Goal: Task Accomplishment & Management: Use online tool/utility

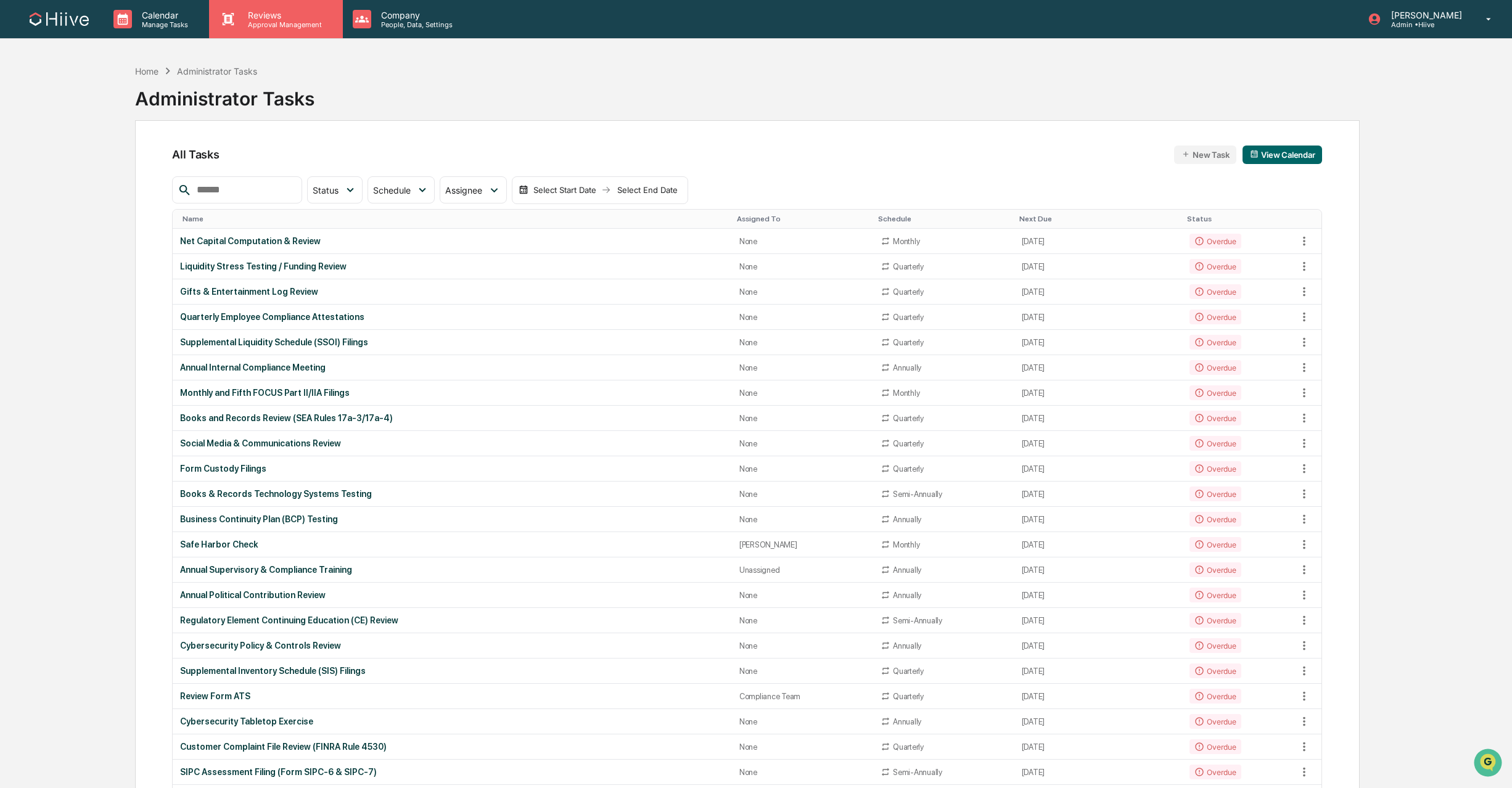
click at [272, 20] on p "Approval Management" at bounding box center [283, 24] width 90 height 9
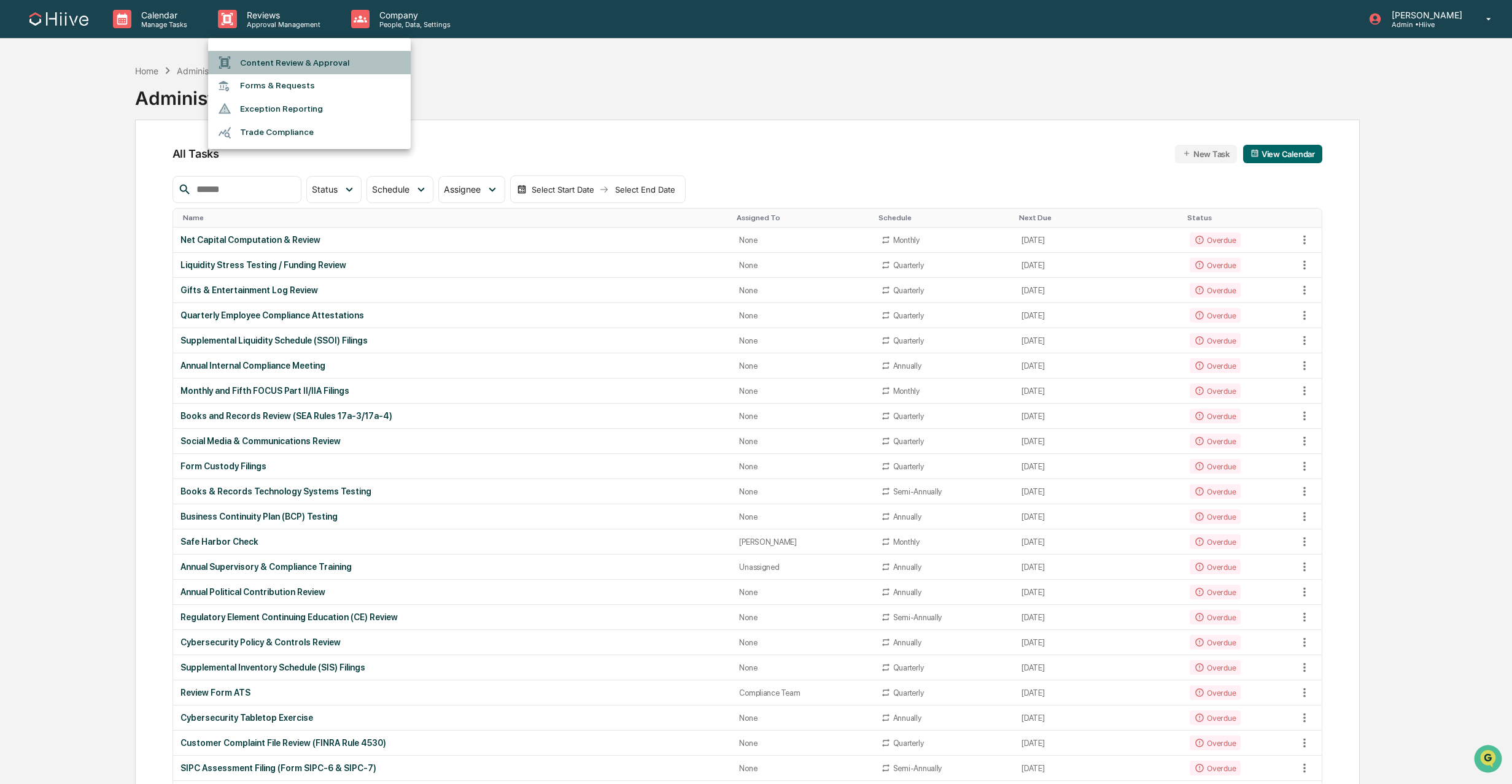
click at [279, 52] on li "Content Review & Approval" at bounding box center [309, 62] width 203 height 23
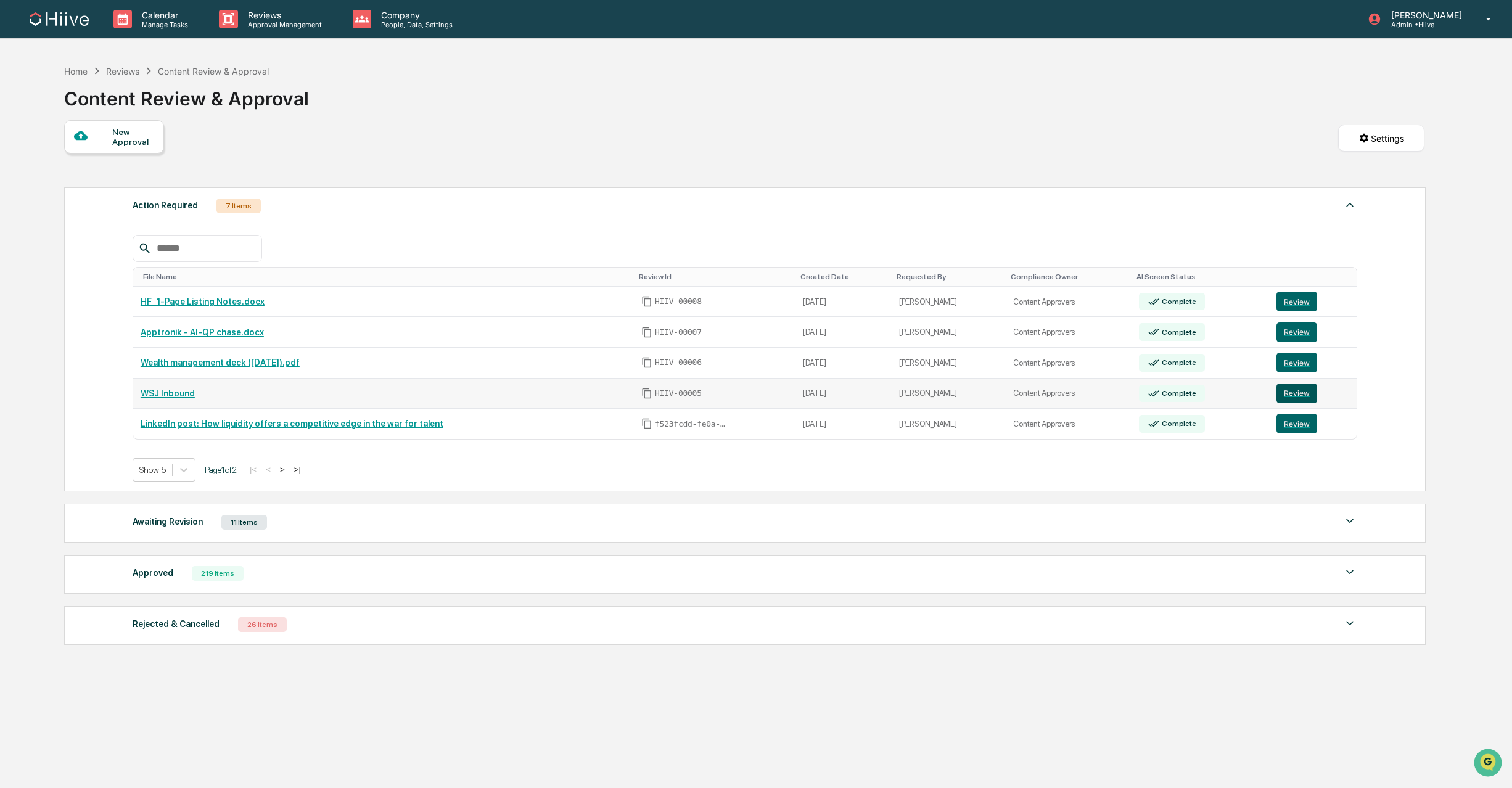
click at [1299, 402] on button "Review" at bounding box center [1296, 393] width 41 height 19
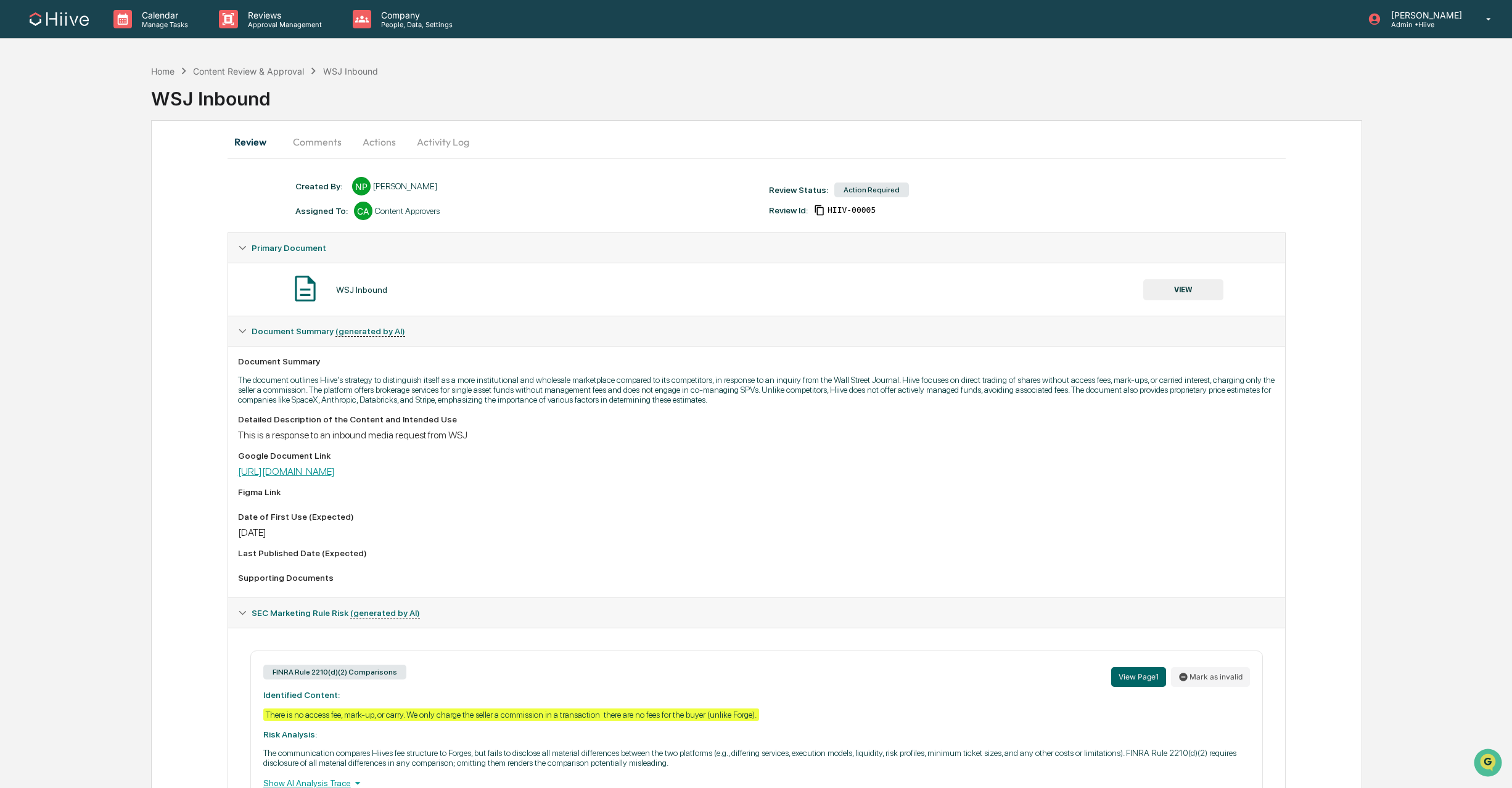
click at [327, 473] on link "https://docs.google.com/document/d/1pdRao462ycYzSqXN0NbgMCKZTkgKYv8CNg3YxIq3qWE…" at bounding box center [286, 472] width 96 height 11
